Goal: Navigation & Orientation: Find specific page/section

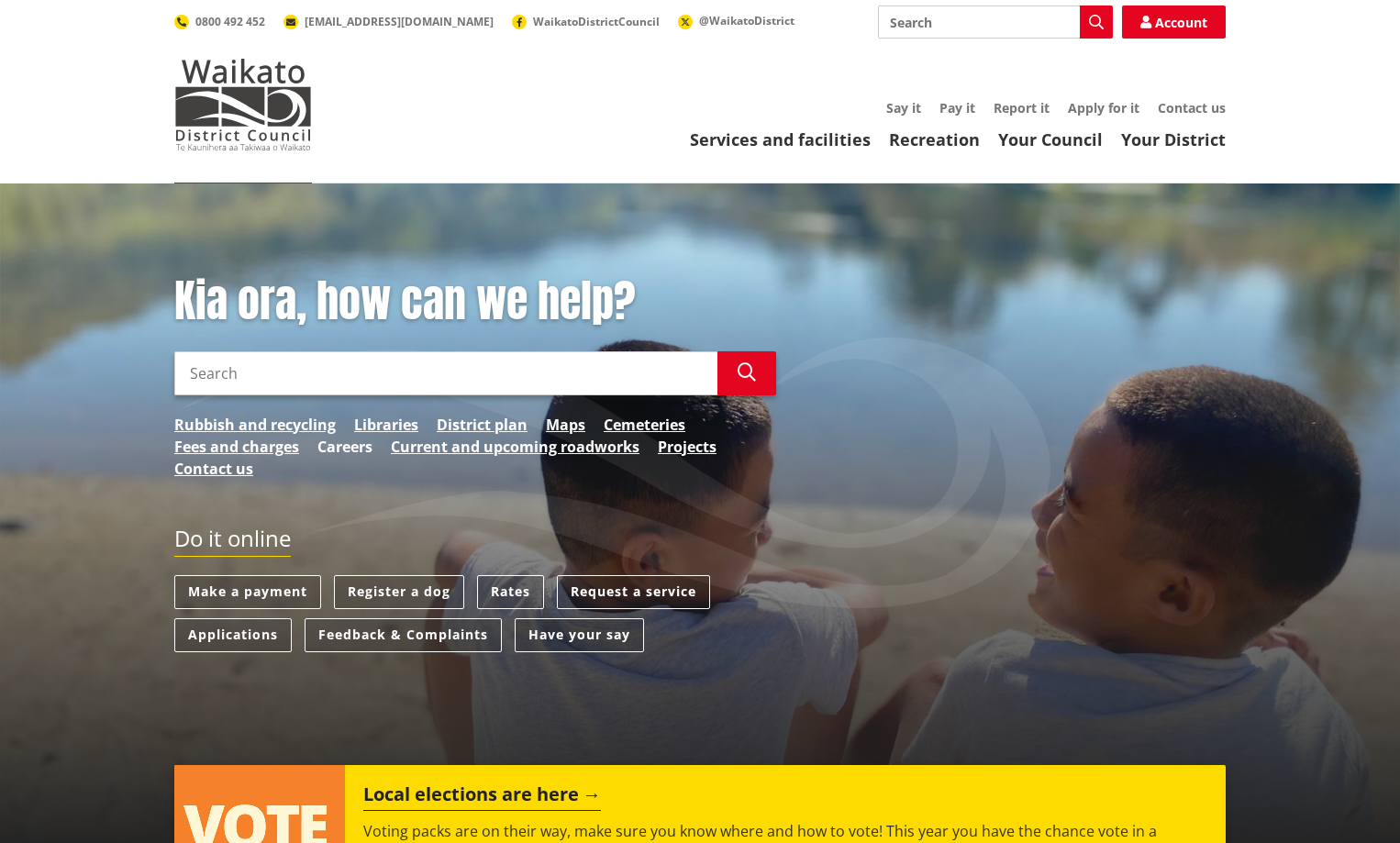
click at [351, 444] on link "Careers" at bounding box center [345, 447] width 55 height 22
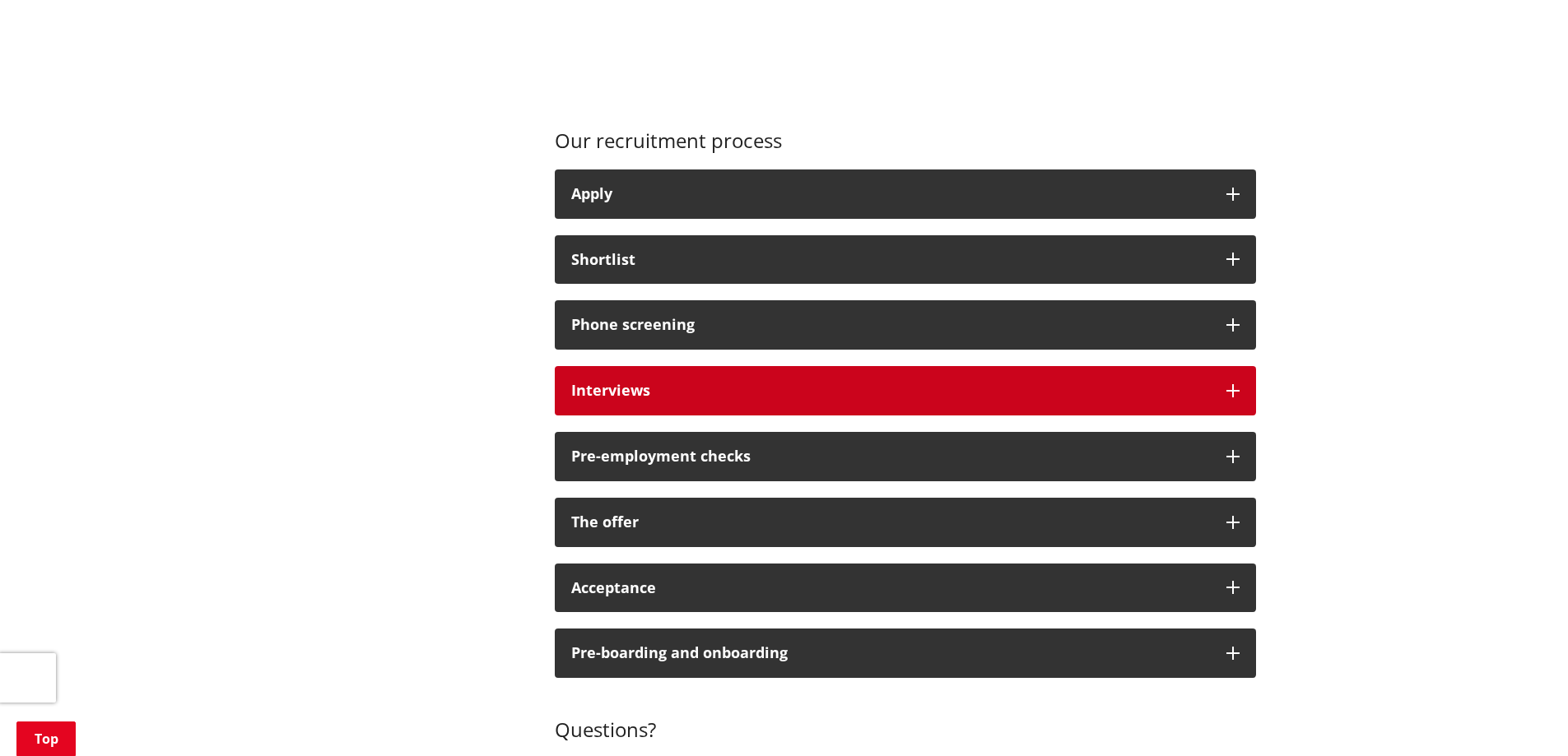
scroll to position [1152, 0]
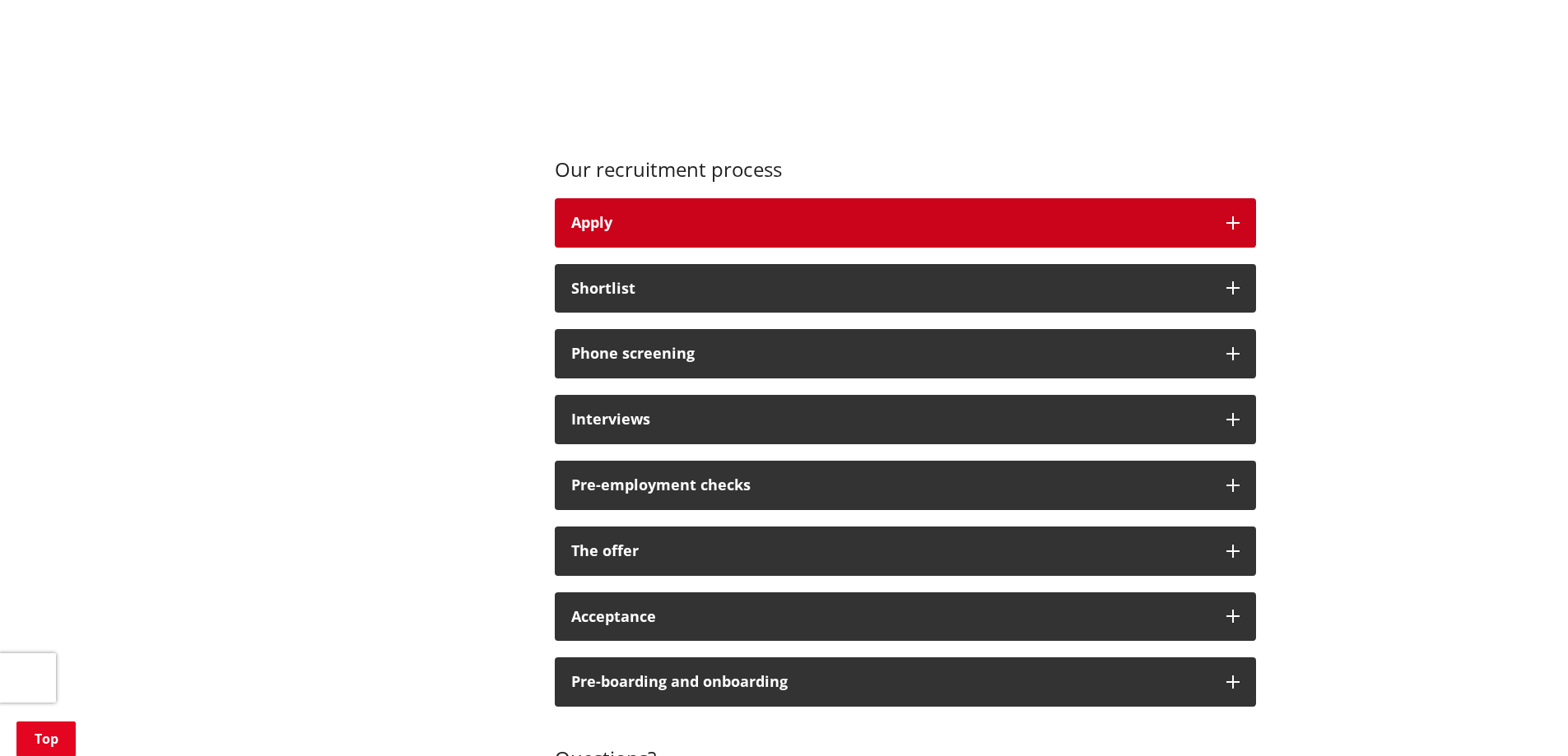
click at [1228, 227] on icon "button" at bounding box center [1232, 223] width 13 height 13
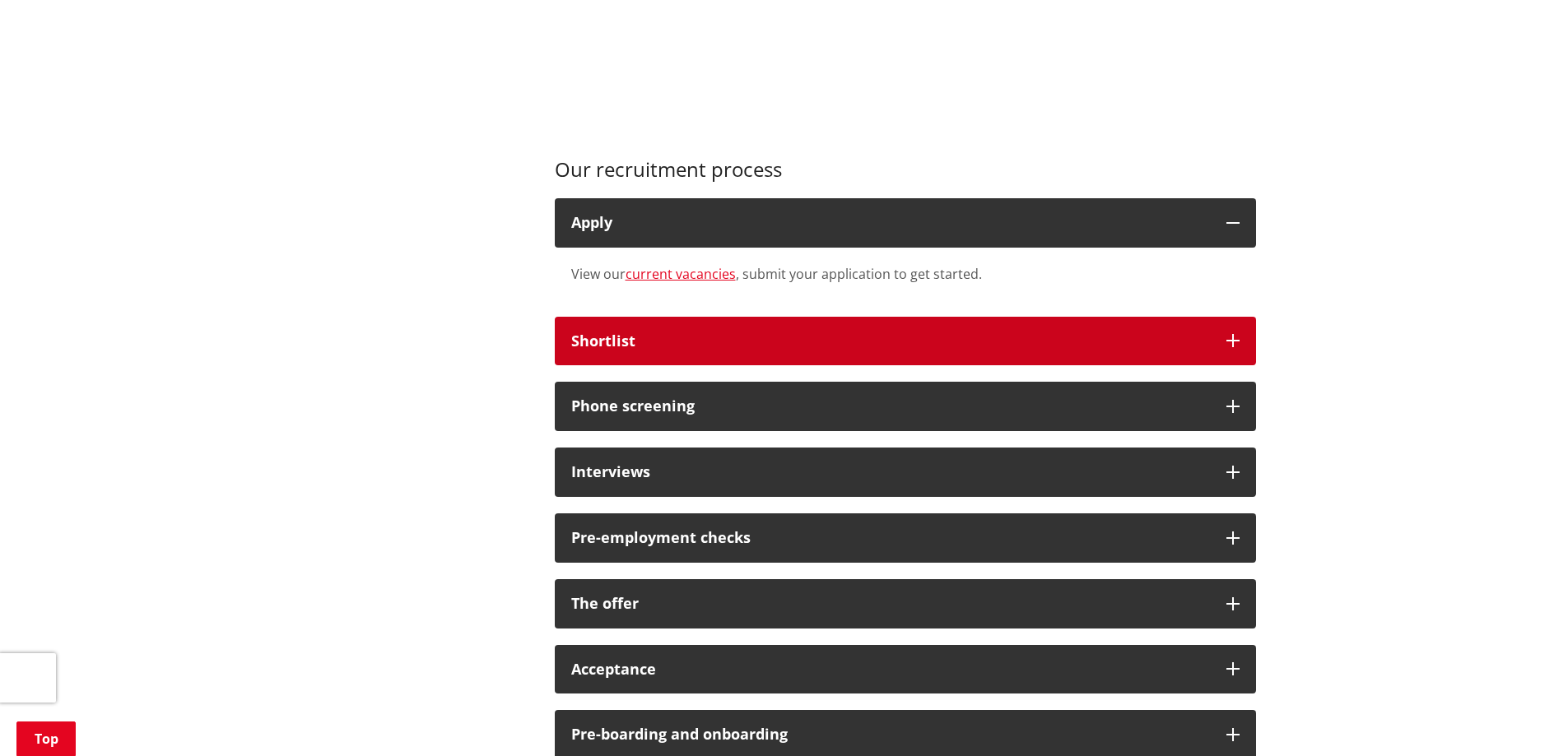
click at [1228, 334] on icon "button" at bounding box center [1232, 340] width 13 height 13
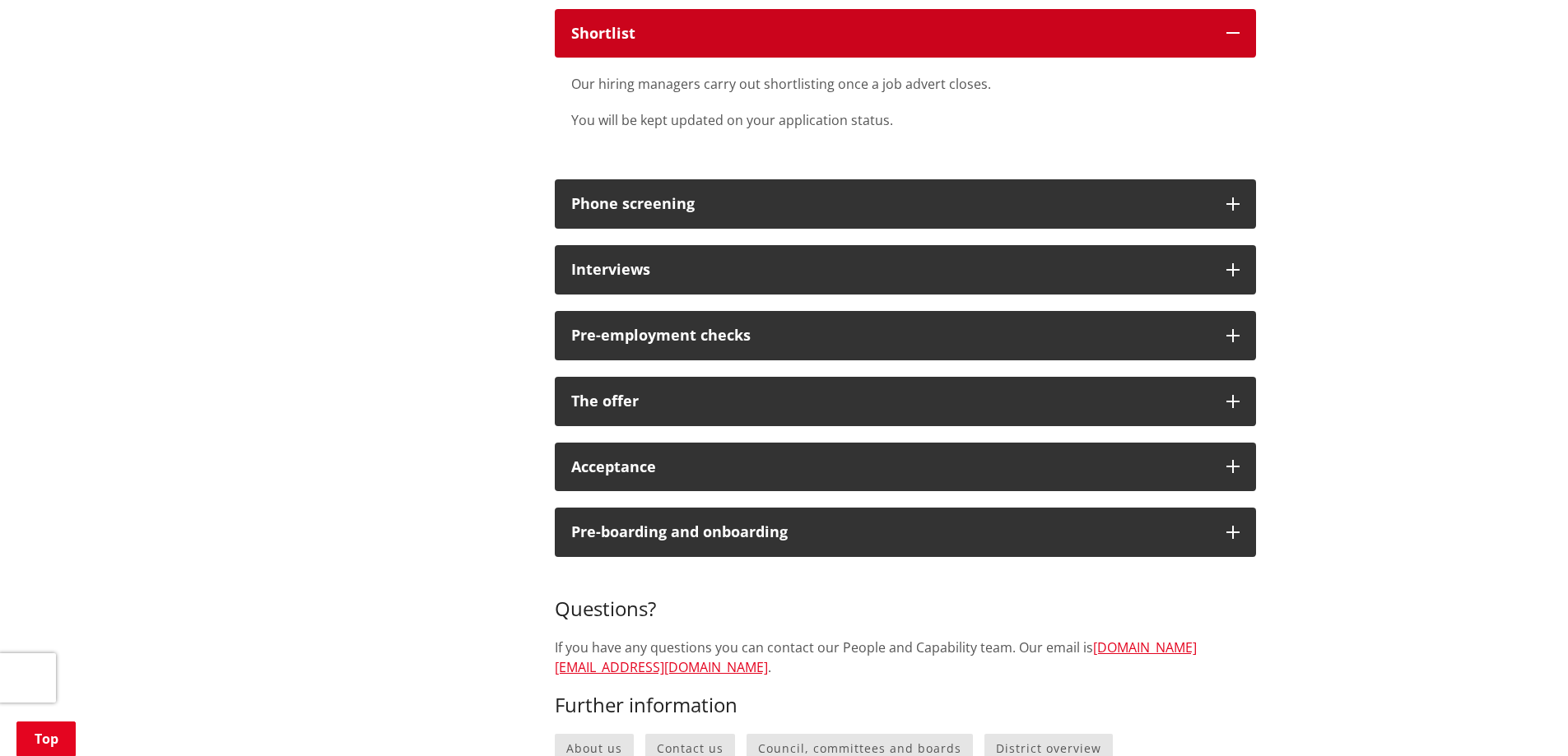
scroll to position [1481, 0]
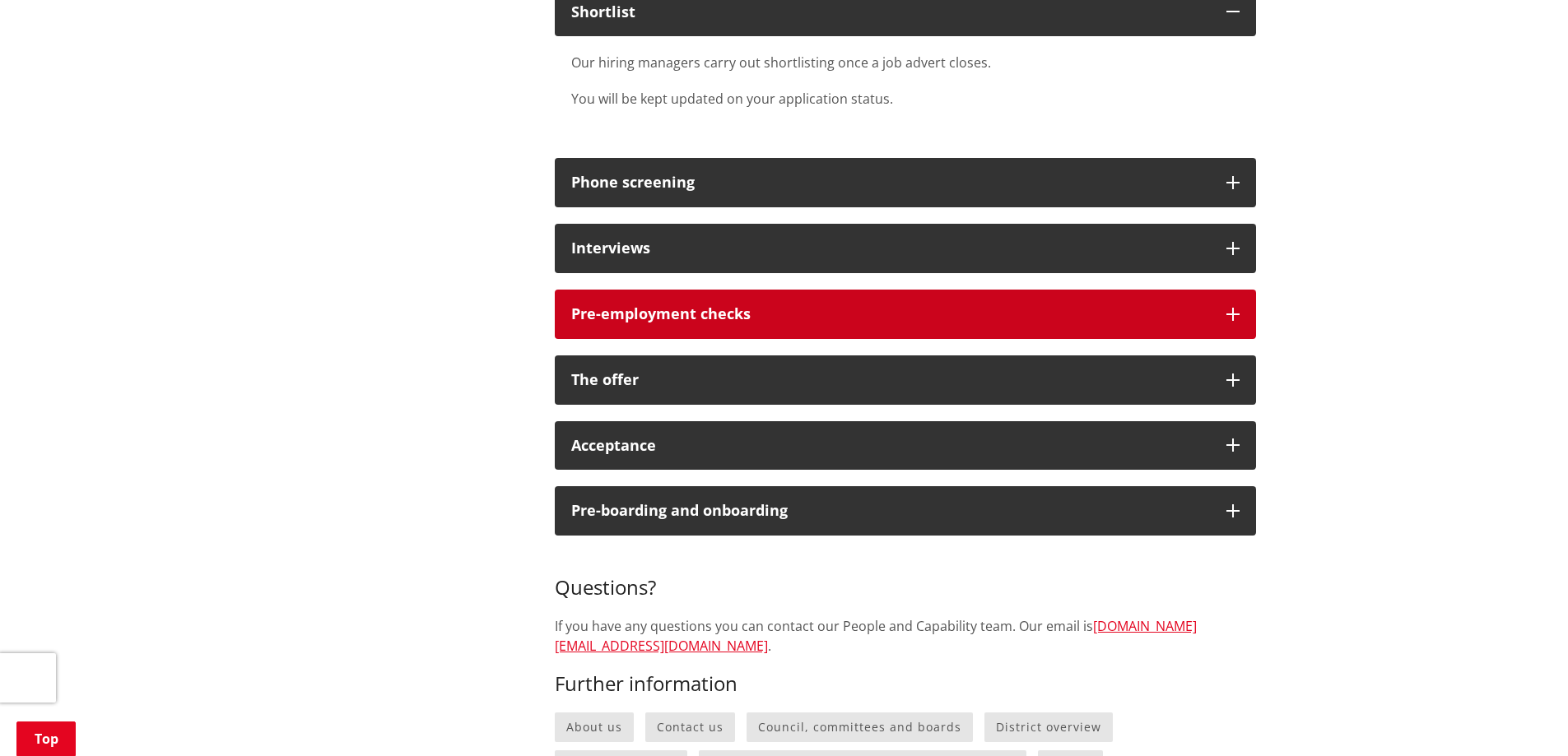
click at [1228, 309] on icon "button" at bounding box center [1232, 314] width 13 height 13
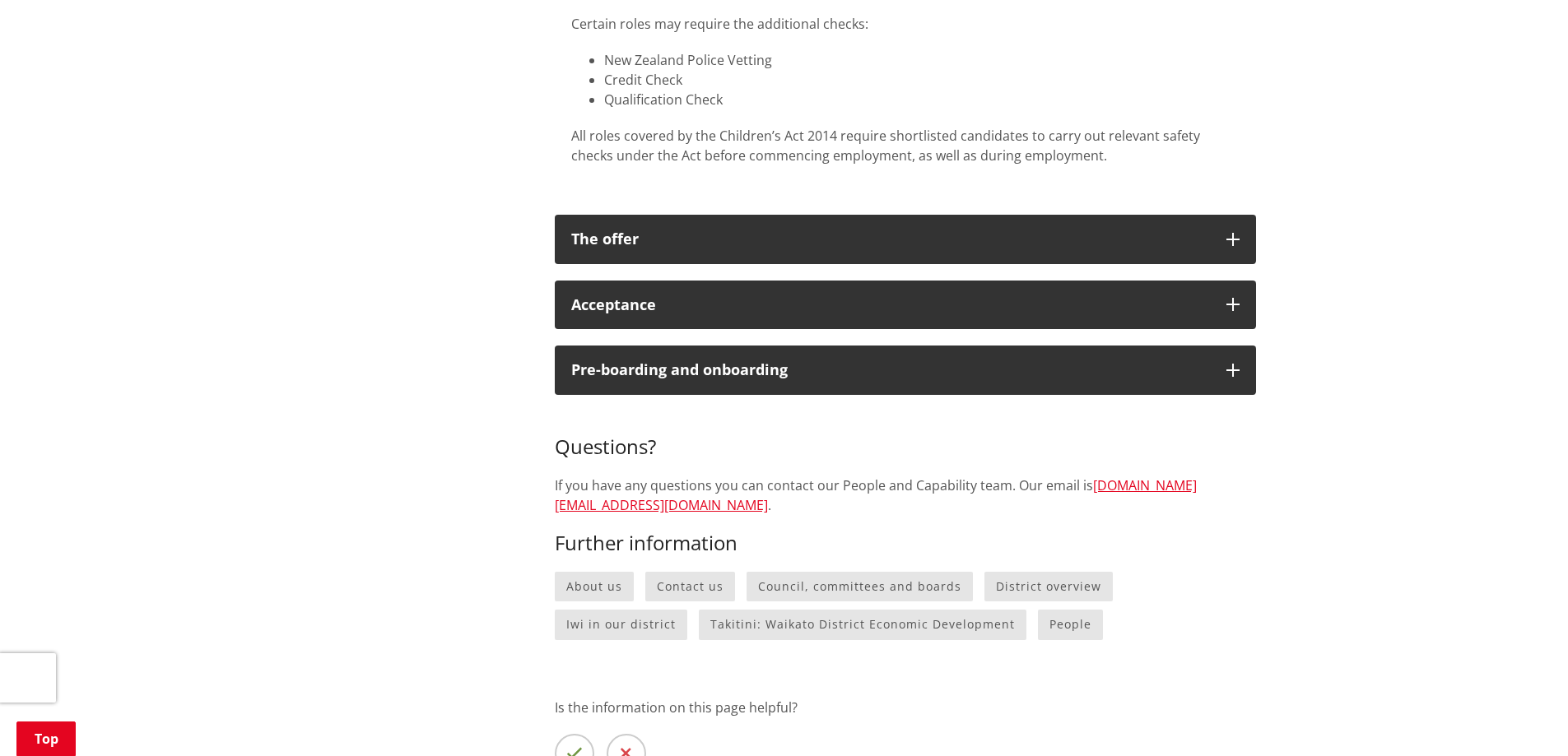
scroll to position [1975, 0]
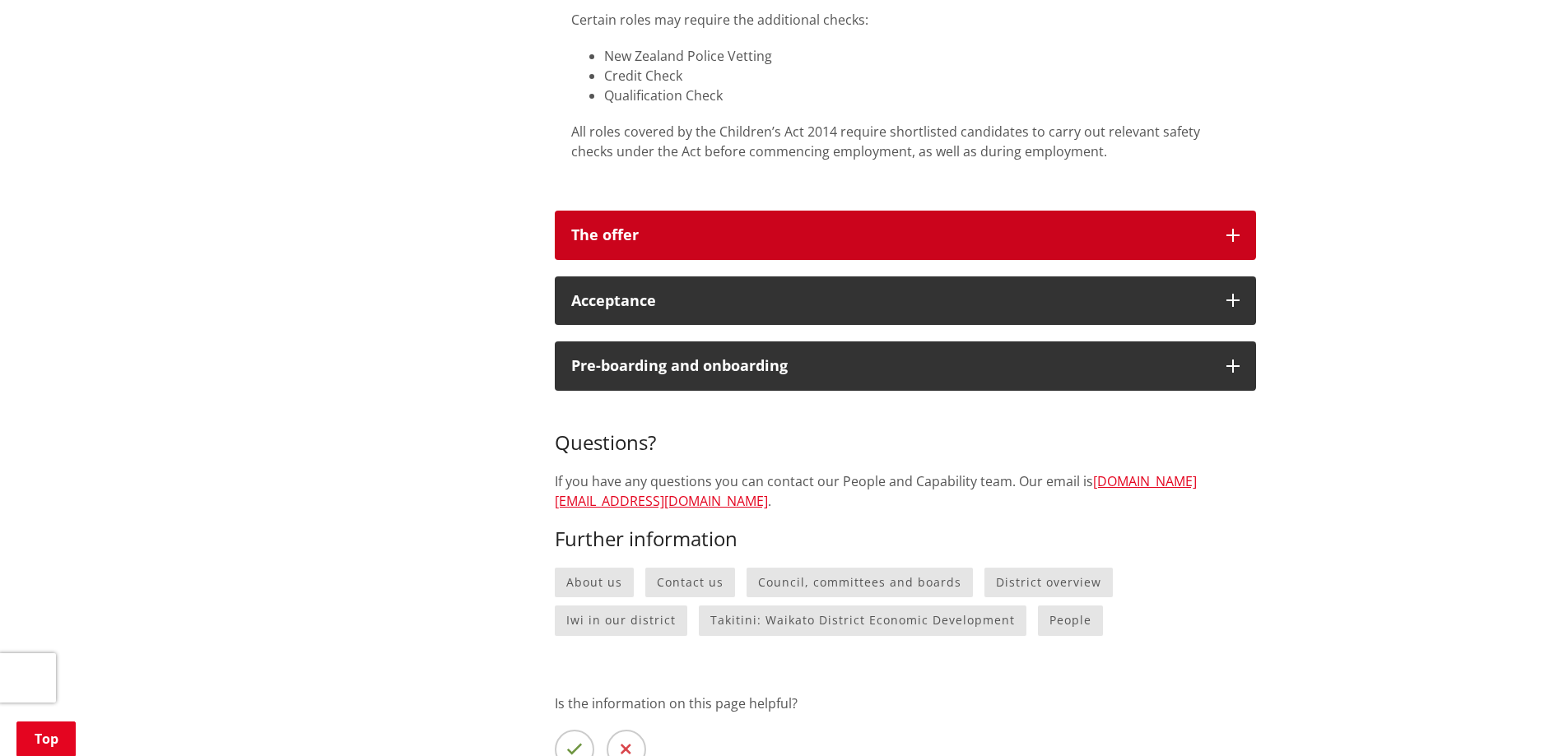
click at [1234, 243] on button "The offer" at bounding box center [904, 235] width 701 height 50
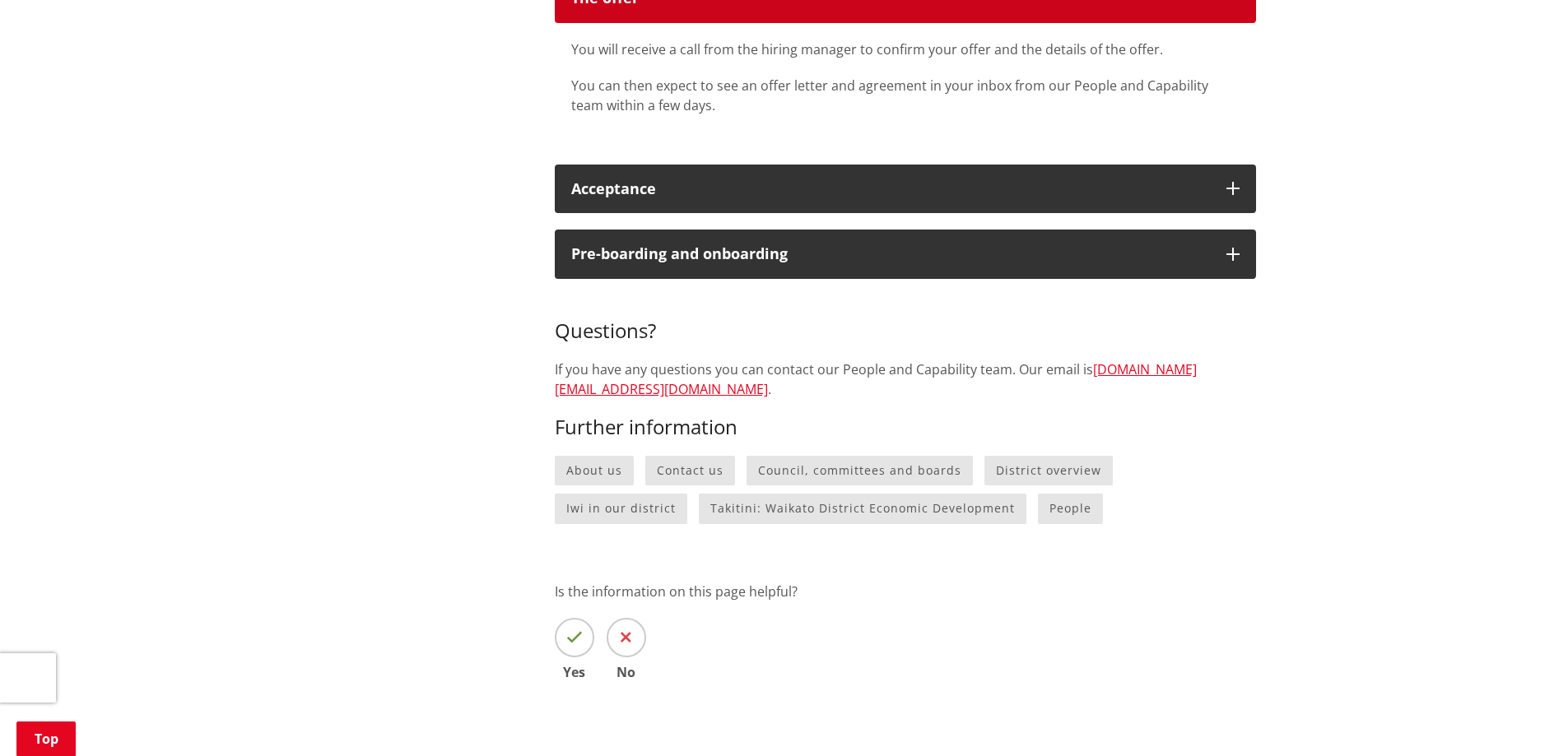
scroll to position [2222, 0]
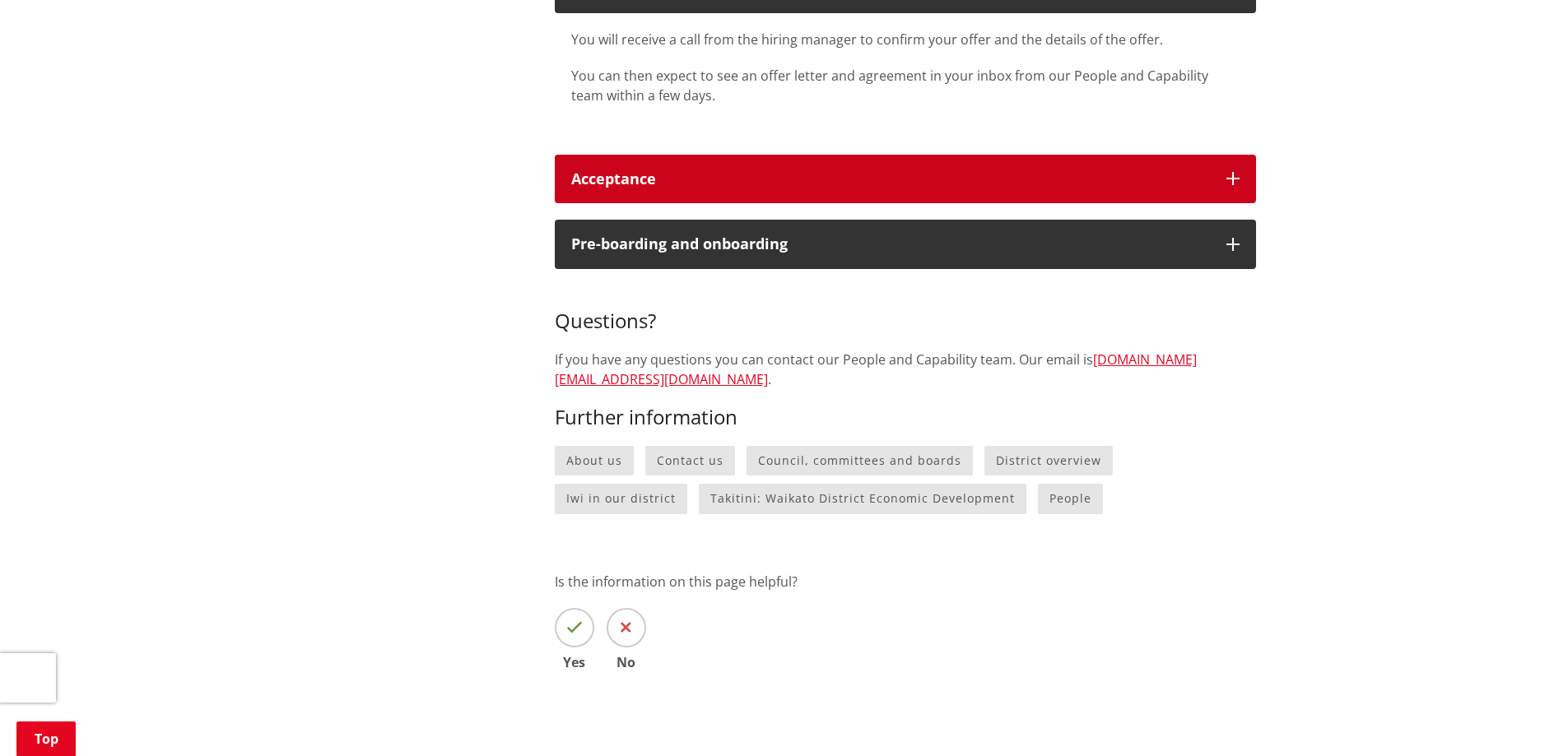
click at [1231, 178] on icon "button" at bounding box center [1232, 178] width 13 height 13
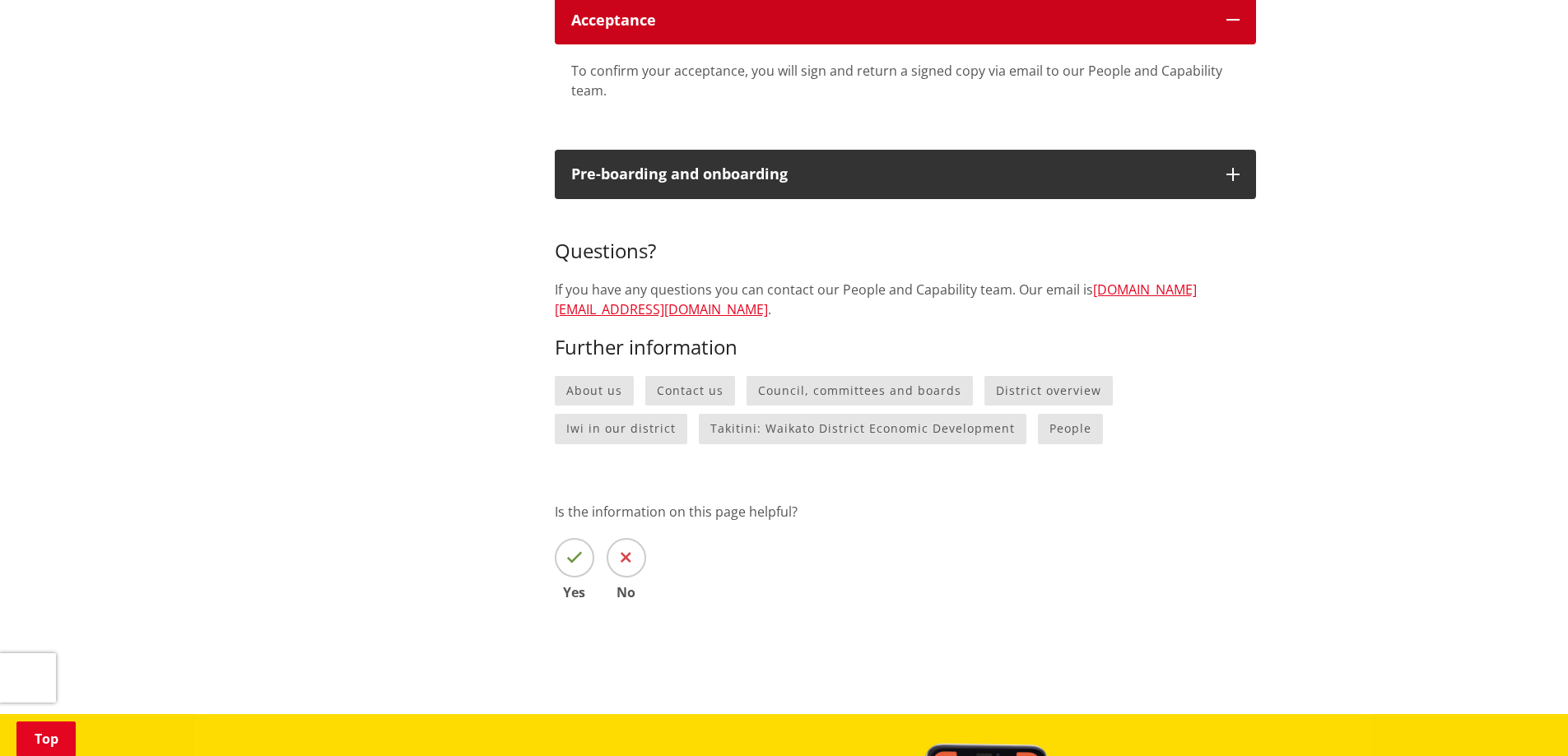
scroll to position [2387, 0]
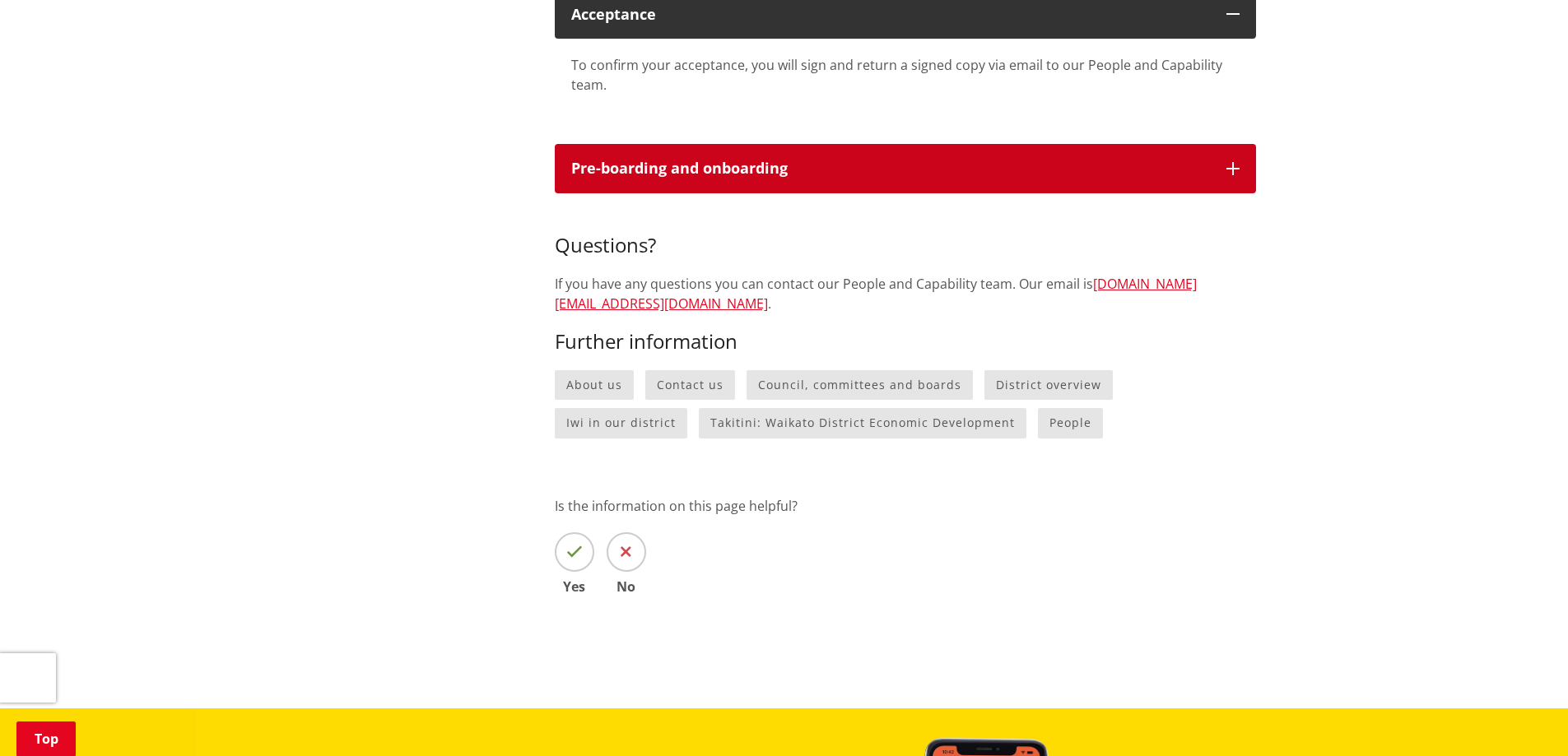
click at [1229, 168] on icon "button" at bounding box center [1232, 168] width 13 height 13
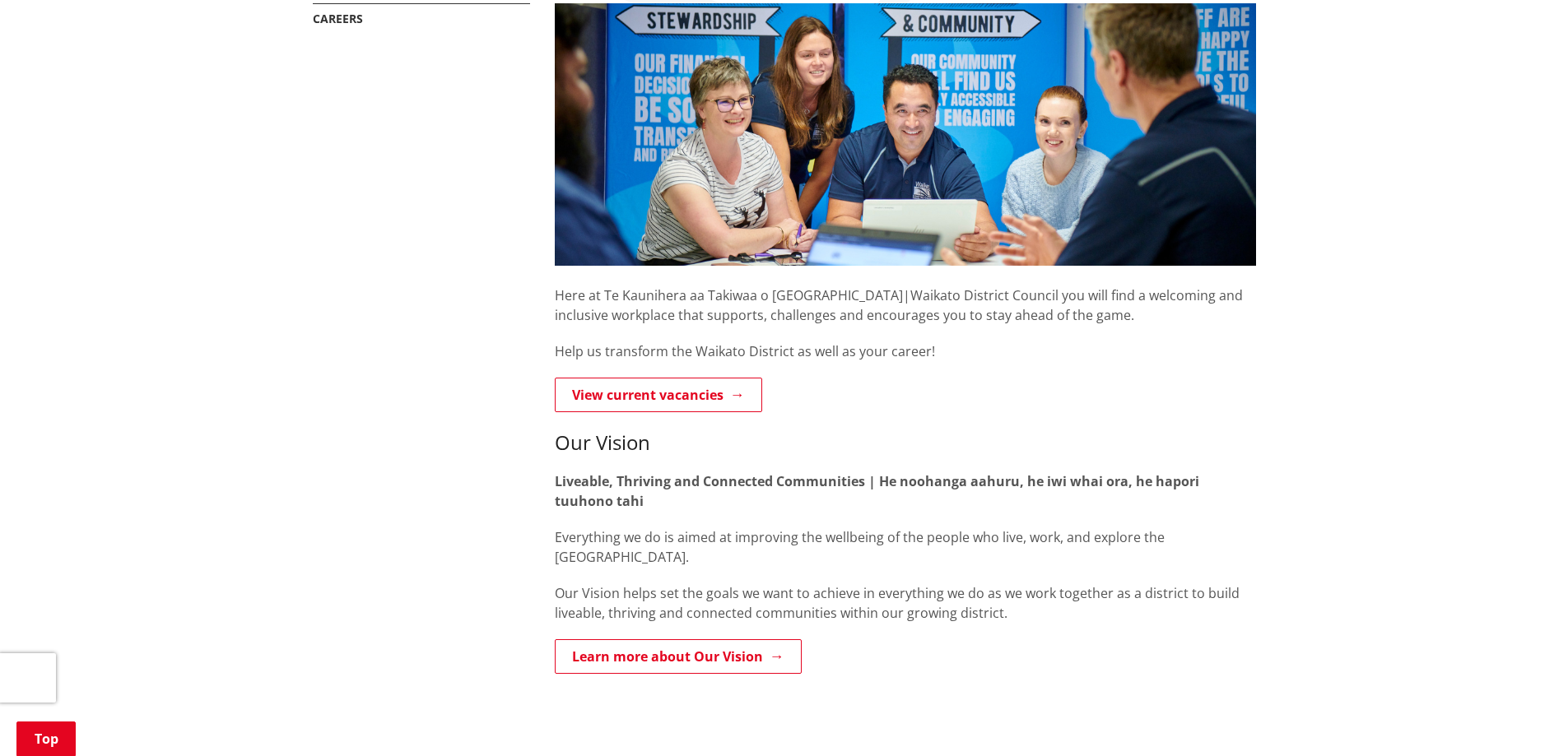
scroll to position [247, 0]
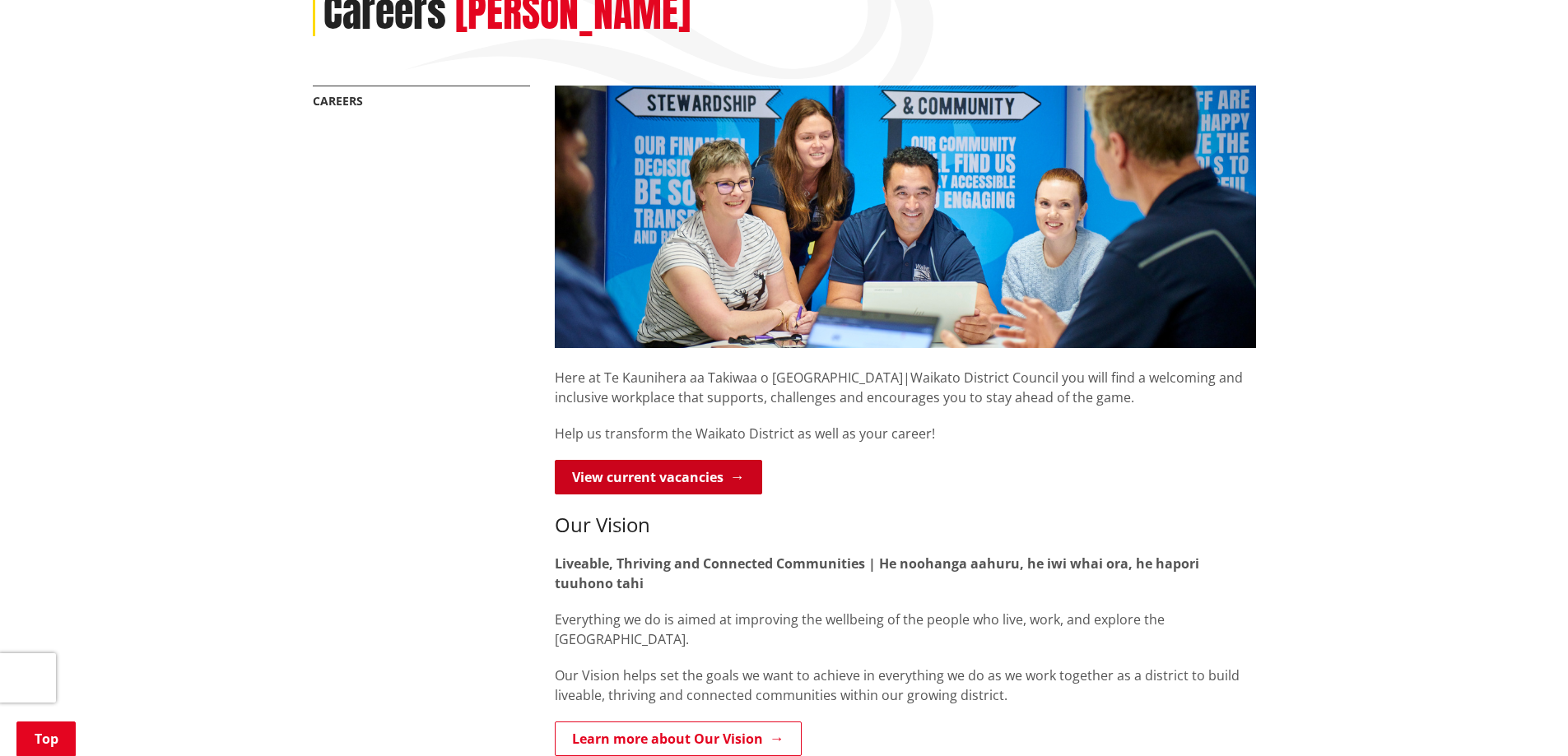
click at [660, 485] on link "View current vacancies" at bounding box center [658, 478] width 208 height 35
